Goal: Task Accomplishment & Management: Complete application form

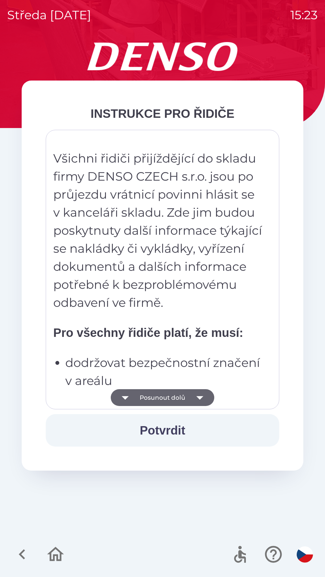
click at [179, 401] on button "Posunout dolů" at bounding box center [162, 397] width 103 height 17
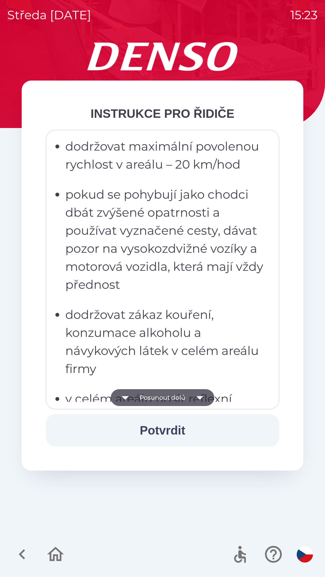
click at [187, 397] on button "Posunout dolů" at bounding box center [162, 397] width 103 height 17
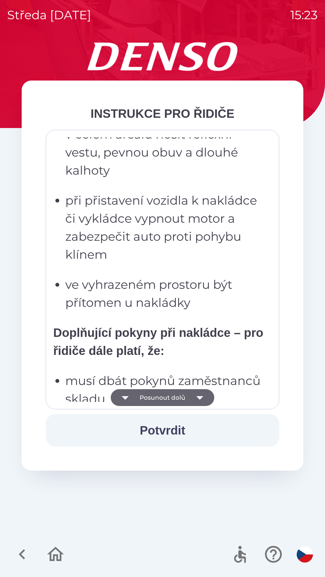
click at [197, 394] on icon "button" at bounding box center [199, 397] width 17 height 17
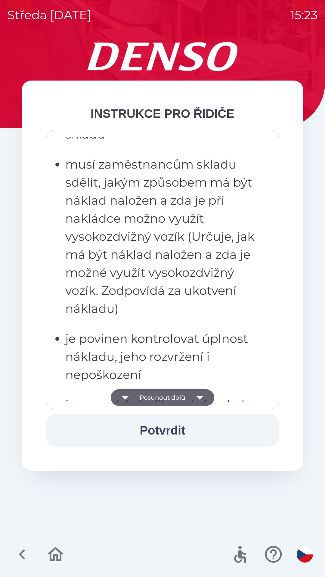
click at [195, 398] on icon "button" at bounding box center [199, 397] width 17 height 17
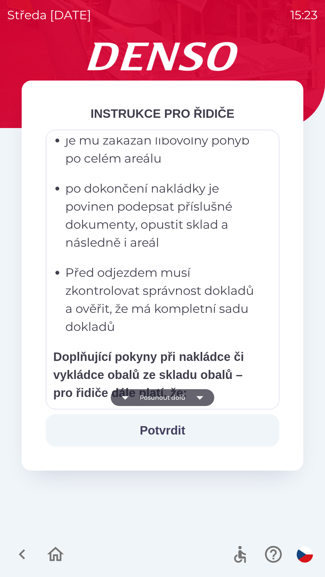
click at [196, 395] on icon "button" at bounding box center [199, 397] width 17 height 17
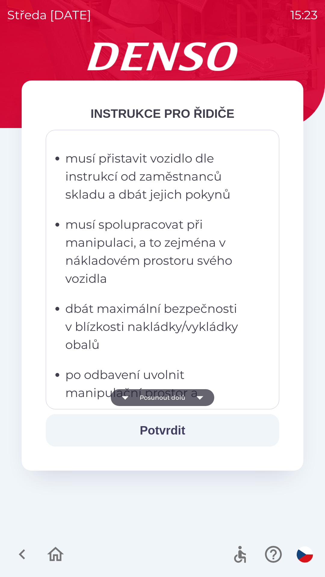
click at [192, 395] on icon "button" at bounding box center [199, 397] width 17 height 17
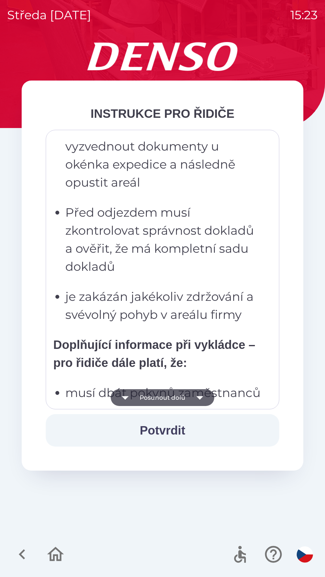
click at [188, 394] on button "Posunout dolů" at bounding box center [162, 397] width 103 height 17
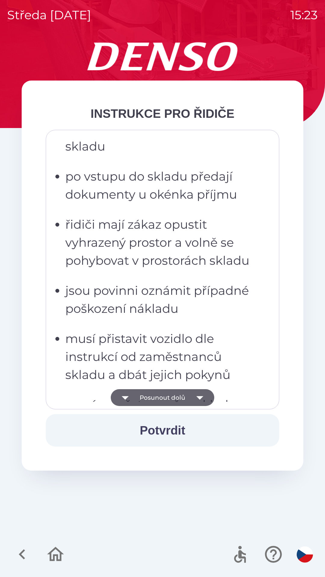
click at [186, 392] on button "Posunout dolů" at bounding box center [162, 397] width 103 height 17
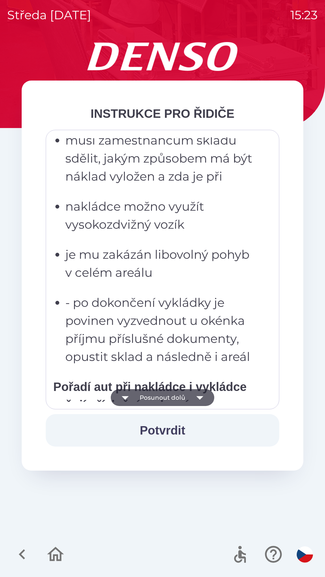
click at [184, 394] on button "Posunout dolů" at bounding box center [162, 397] width 103 height 17
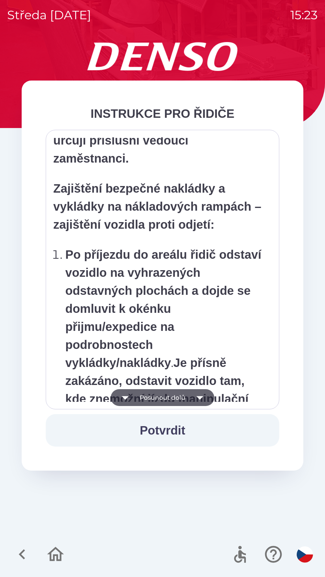
click at [180, 395] on button "Posunout dolů" at bounding box center [162, 397] width 103 height 17
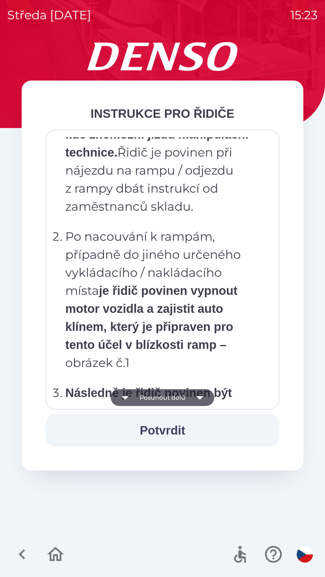
click at [180, 391] on button "Posunout dolů" at bounding box center [162, 397] width 103 height 17
click at [177, 392] on button "Posunout dolů" at bounding box center [162, 397] width 103 height 17
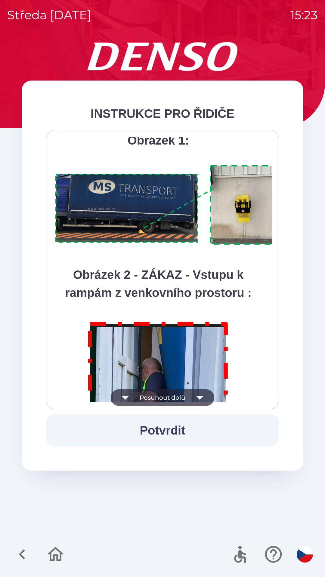
click at [175, 394] on button "Posunout dolů" at bounding box center [162, 397] width 103 height 17
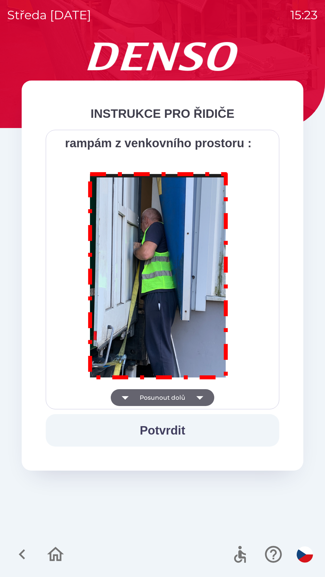
click at [176, 395] on div "Všichni řidiči přijíždějící do skladu firmy DENSO CZECH s.r.o. jsou po průjezdu…" at bounding box center [162, 269] width 218 height 265
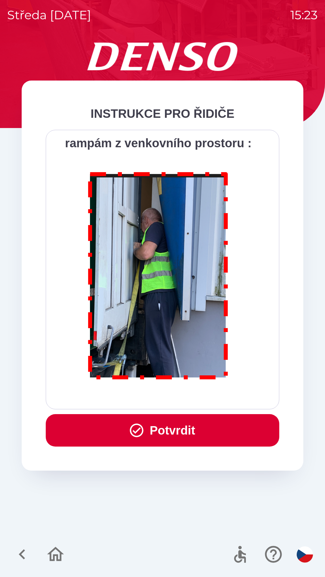
click at [177, 395] on div "Všichni řidiči přijíždějící do skladu firmy DENSO CZECH s.r.o. jsou po průjezdu…" at bounding box center [162, 269] width 218 height 265
click at [177, 397] on div "Všichni řidiči přijíždějící do skladu firmy DENSO CZECH s.r.o. jsou po průjezdu…" at bounding box center [162, 269] width 218 height 265
click at [162, 429] on button "Potvrdit" at bounding box center [162, 430] width 233 height 32
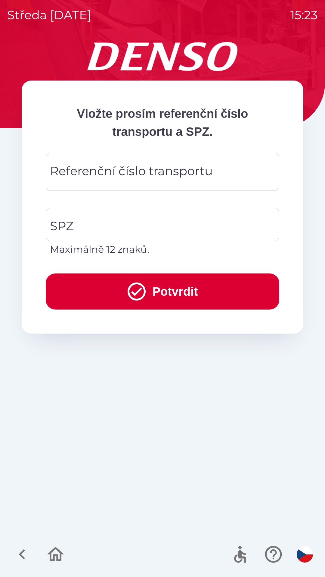
click at [114, 173] on div "Referenční číslo transportu Referenční číslo transportu" at bounding box center [162, 172] width 233 height 38
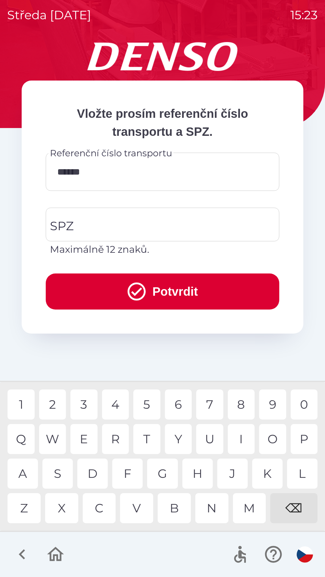
click at [82, 403] on div "3" at bounding box center [83, 405] width 27 height 30
click at [80, 405] on div "3" at bounding box center [83, 405] width 27 height 30
type input "*********"
click at [136, 401] on div "5" at bounding box center [146, 405] width 27 height 30
click at [134, 223] on input "SPZ" at bounding box center [157, 225] width 219 height 28
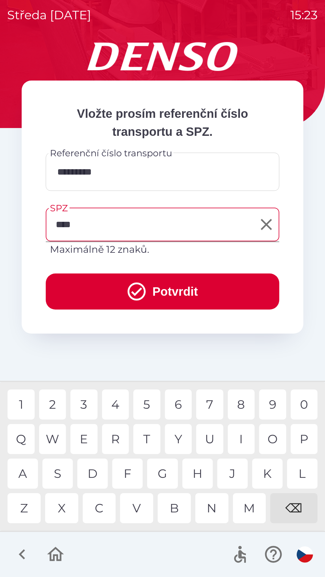
click at [301, 405] on div "0" at bounding box center [304, 405] width 27 height 30
click at [57, 401] on div "2" at bounding box center [52, 405] width 27 height 30
type input "*******"
click at [114, 402] on div "4" at bounding box center [115, 405] width 27 height 30
click at [152, 290] on button "Potvrdit" at bounding box center [162, 292] width 233 height 36
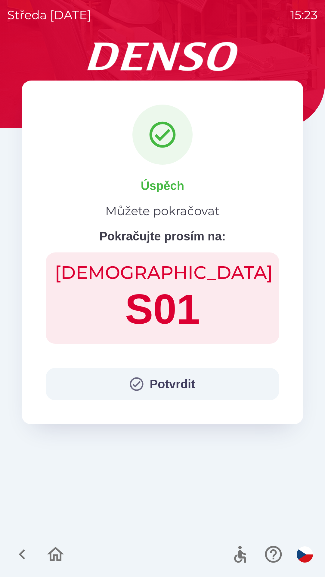
click at [187, 388] on button "Potvrdit" at bounding box center [162, 384] width 233 height 32
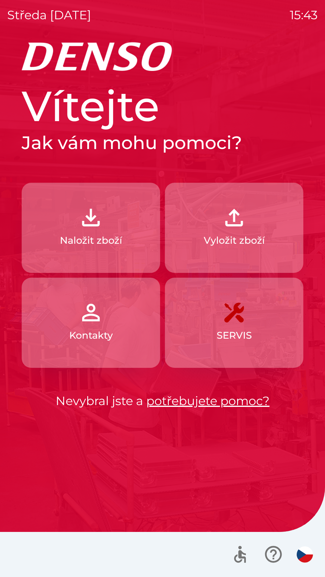
click at [231, 240] on p "Vyložit zboží" at bounding box center [234, 240] width 61 height 14
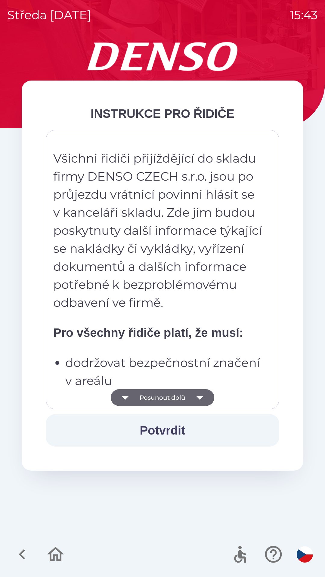
click at [303, 552] on img "button" at bounding box center [305, 555] width 16 height 16
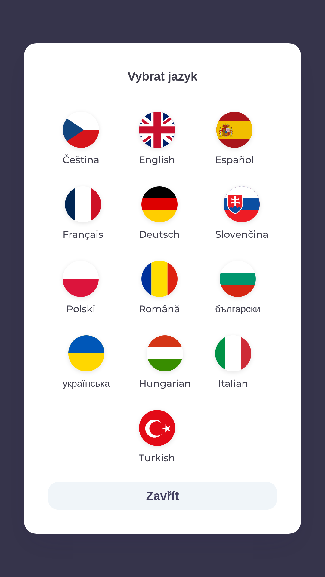
click at [77, 282] on img "button" at bounding box center [81, 279] width 36 height 36
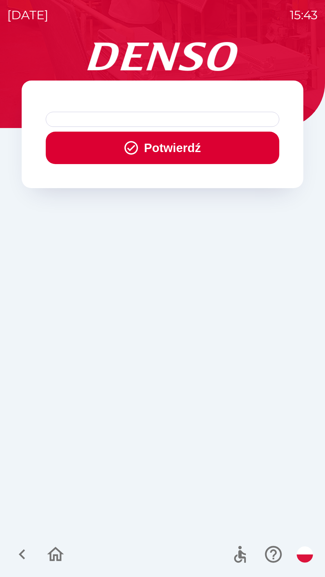
click at [196, 118] on div at bounding box center [162, 119] width 233 height 15
click at [170, 145] on button "Potwierdź" at bounding box center [162, 148] width 233 height 32
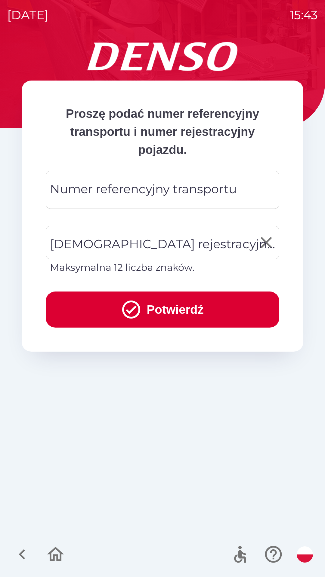
click at [187, 240] on div "[DEMOGRAPHIC_DATA] rejestracyjna pojazdu [DEMOGRAPHIC_DATA] rejestracyjna pojaz…" at bounding box center [162, 250] width 233 height 49
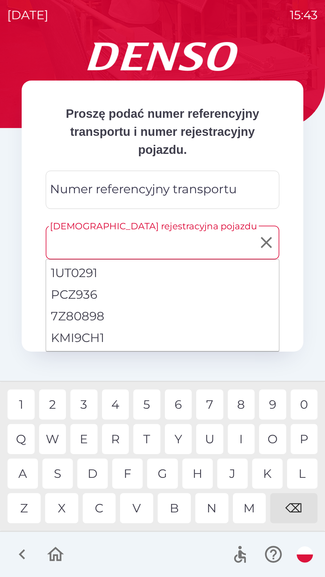
click at [84, 337] on li "KMI9CH1" at bounding box center [162, 338] width 233 height 22
type input "*******"
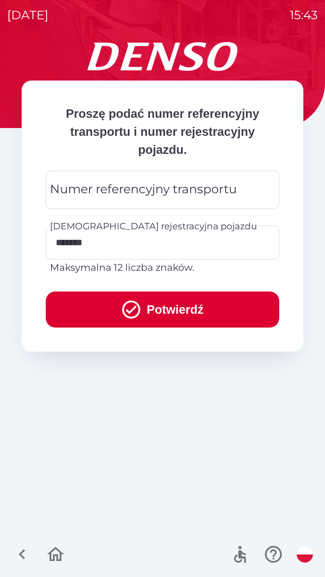
click at [185, 189] on div "Numer referencyjny transportu Numer referencyjny transportu" at bounding box center [162, 190] width 233 height 38
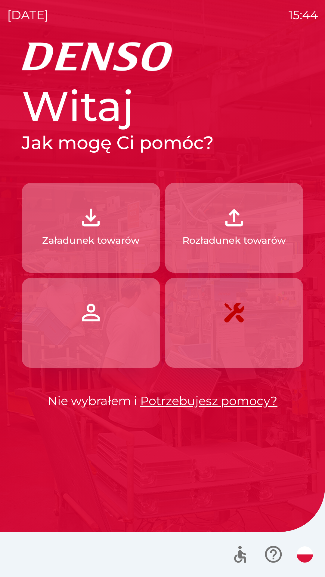
click at [246, 237] on p "Rozładunek towarów" at bounding box center [233, 240] width 103 height 14
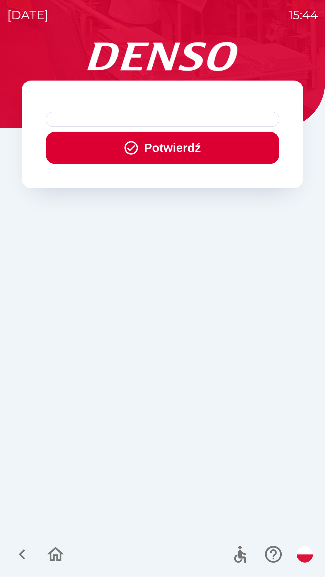
click at [176, 151] on button "Potwierdź" at bounding box center [162, 148] width 233 height 32
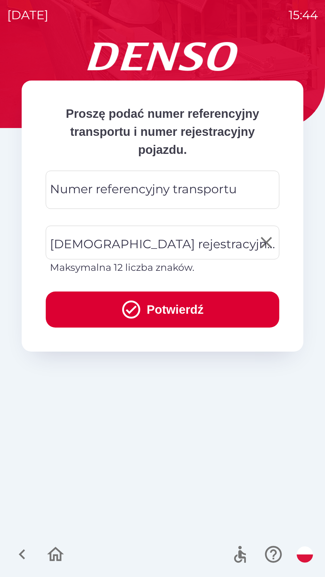
click at [215, 242] on div "[DEMOGRAPHIC_DATA] rejestracyjna pojazdu [DEMOGRAPHIC_DATA] rejestracyjna pojaz…" at bounding box center [162, 250] width 233 height 49
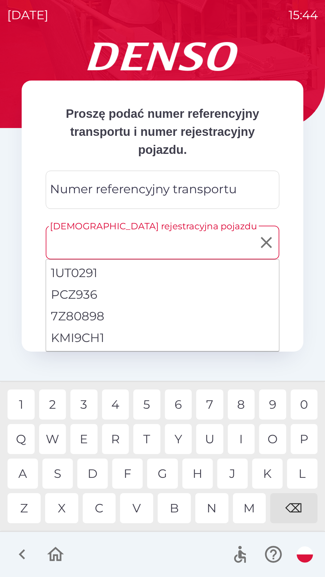
click at [92, 334] on li "KMI9CH1" at bounding box center [162, 338] width 233 height 22
type input "*******"
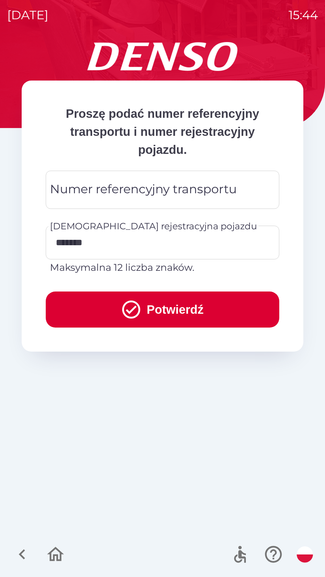
click at [180, 307] on button "Potwierdź" at bounding box center [162, 310] width 233 height 36
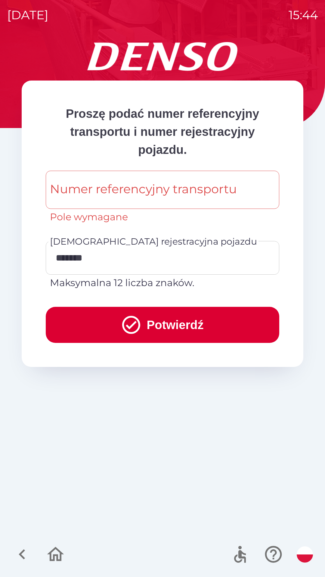
click at [155, 190] on div "Numer referencyjny transportu Numer referencyjny transportu Pole wymagane" at bounding box center [162, 198] width 233 height 54
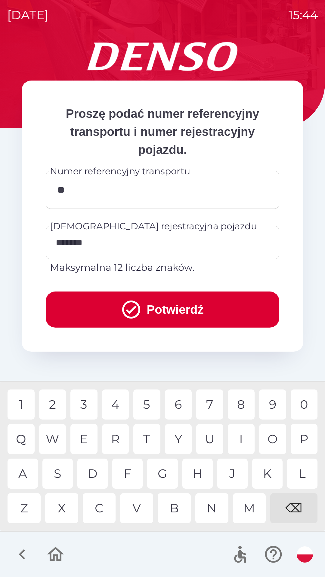
click at [115, 442] on div "R" at bounding box center [115, 439] width 27 height 30
click at [88, 436] on div "E" at bounding box center [83, 439] width 27 height 30
click at [137, 552] on div at bounding box center [162, 554] width 325 height 45
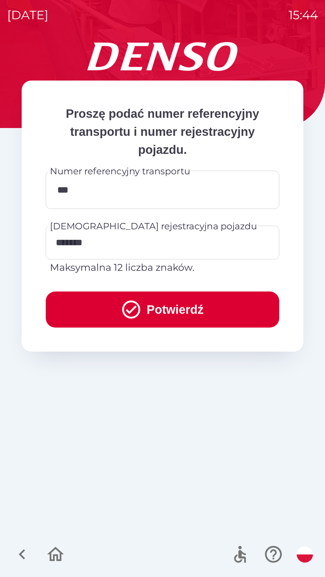
click at [128, 192] on input "***" at bounding box center [162, 190] width 219 height 24
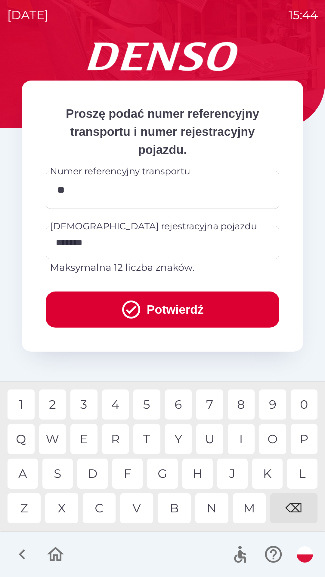
type input "*"
click at [212, 507] on div "N" at bounding box center [211, 509] width 33 height 30
type input "*****"
click at [168, 312] on button "Potwierdź" at bounding box center [162, 310] width 233 height 36
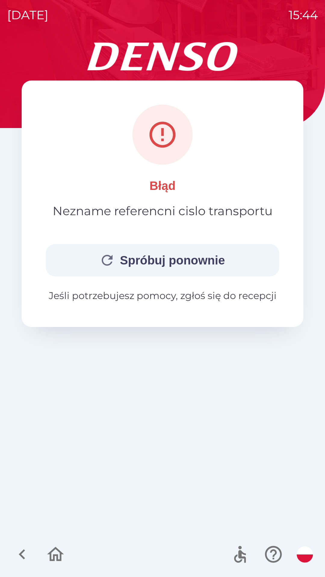
click at [164, 263] on button "Spróbuj ponownie" at bounding box center [162, 260] width 233 height 32
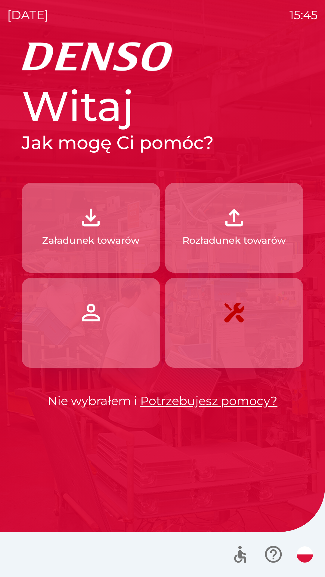
click at [231, 242] on p "Rozładunek towarów" at bounding box center [233, 240] width 103 height 14
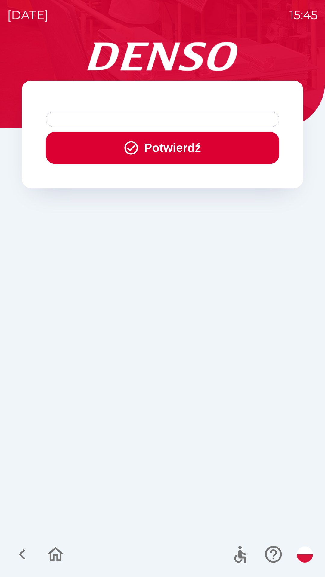
click at [168, 162] on button "Potwierdź" at bounding box center [162, 148] width 233 height 32
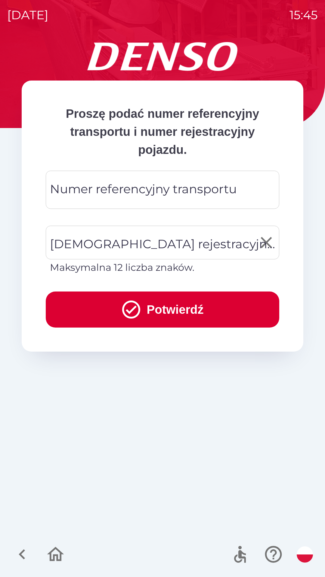
click at [167, 246] on div "[DEMOGRAPHIC_DATA] rejestracyjna pojazdu [DEMOGRAPHIC_DATA] rejestracyjna pojaz…" at bounding box center [162, 250] width 233 height 49
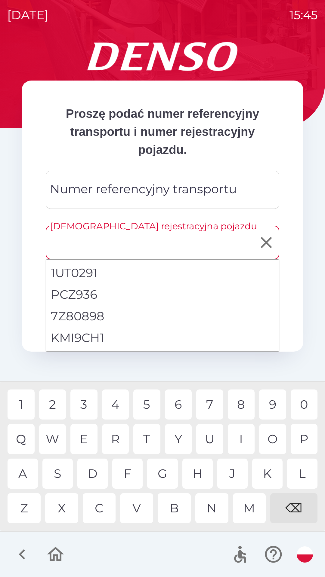
click at [95, 340] on li "KMI9CH1" at bounding box center [162, 338] width 233 height 22
type input "*******"
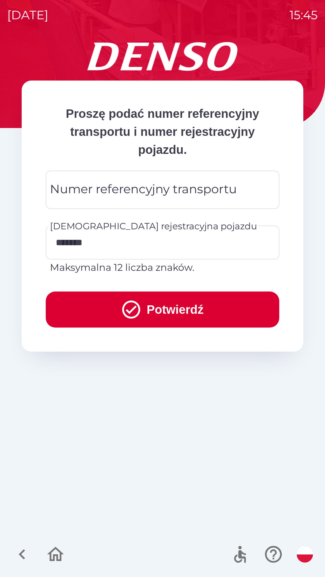
click at [147, 190] on div "Numer referencyjny transportu Numer referencyjny transportu" at bounding box center [162, 190] width 233 height 38
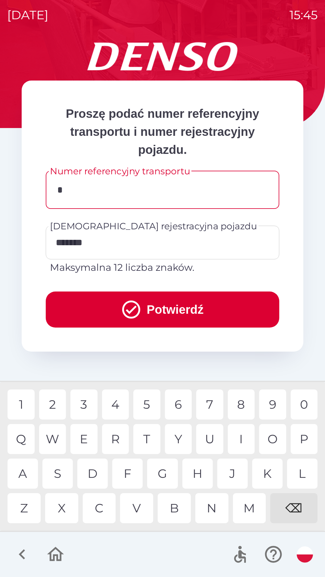
click at [240, 403] on div "8" at bounding box center [241, 405] width 27 height 30
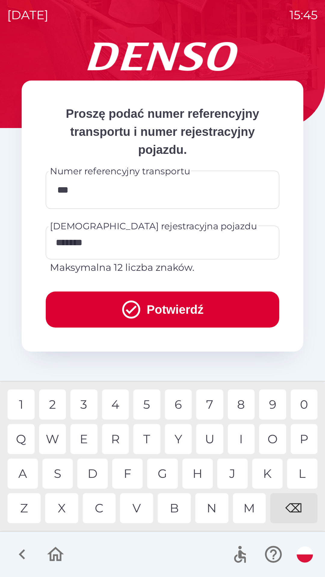
type input "****"
click at [166, 310] on button "Potwierdź" at bounding box center [162, 310] width 233 height 36
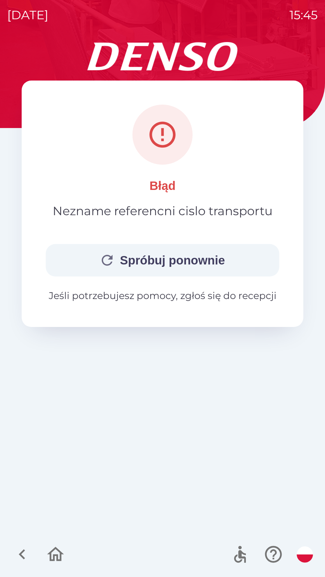
click at [191, 265] on button "Spróbuj ponownie" at bounding box center [162, 260] width 233 height 32
